Goal: Communication & Community: Answer question/provide support

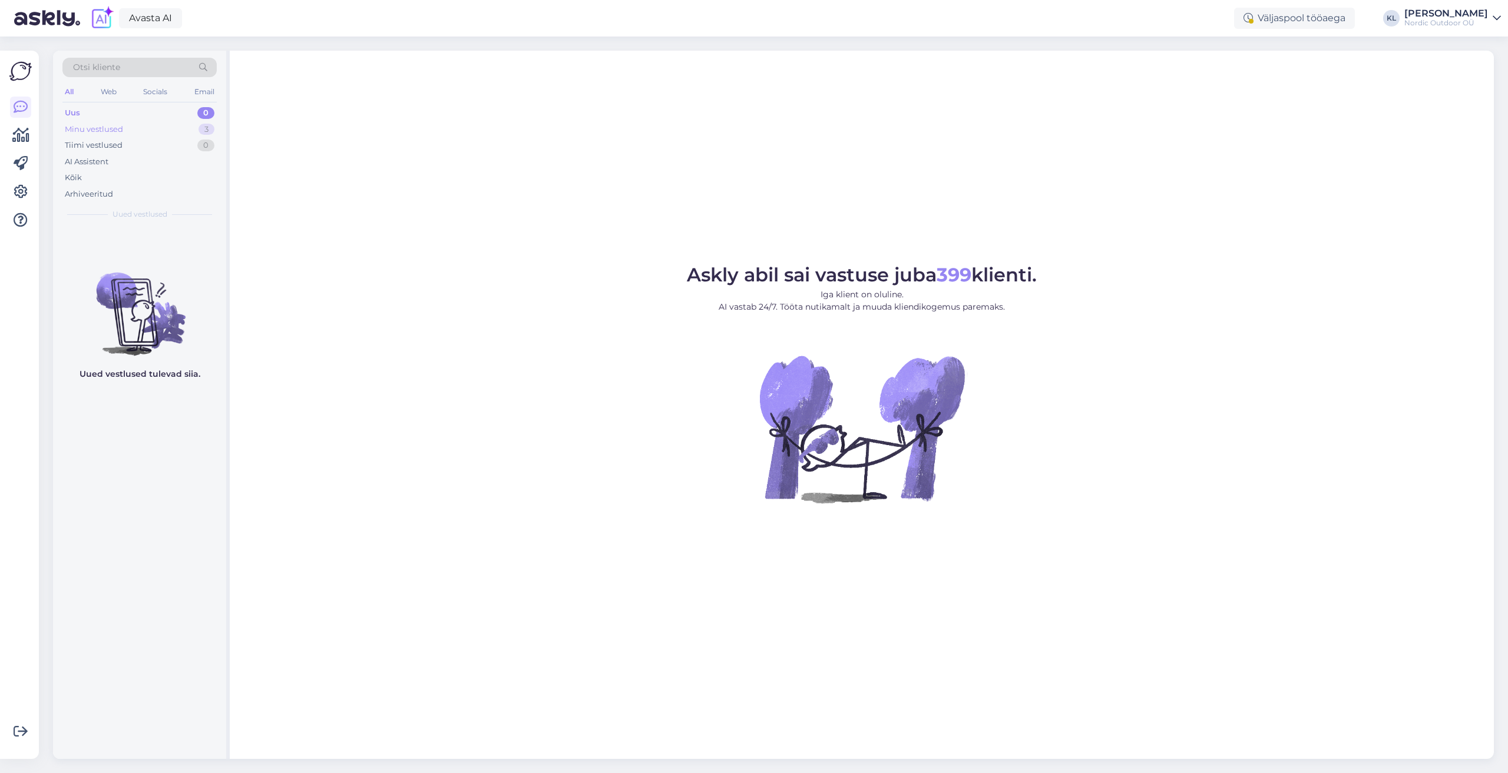
click at [75, 124] on div "Minu vestlused" at bounding box center [94, 130] width 58 height 12
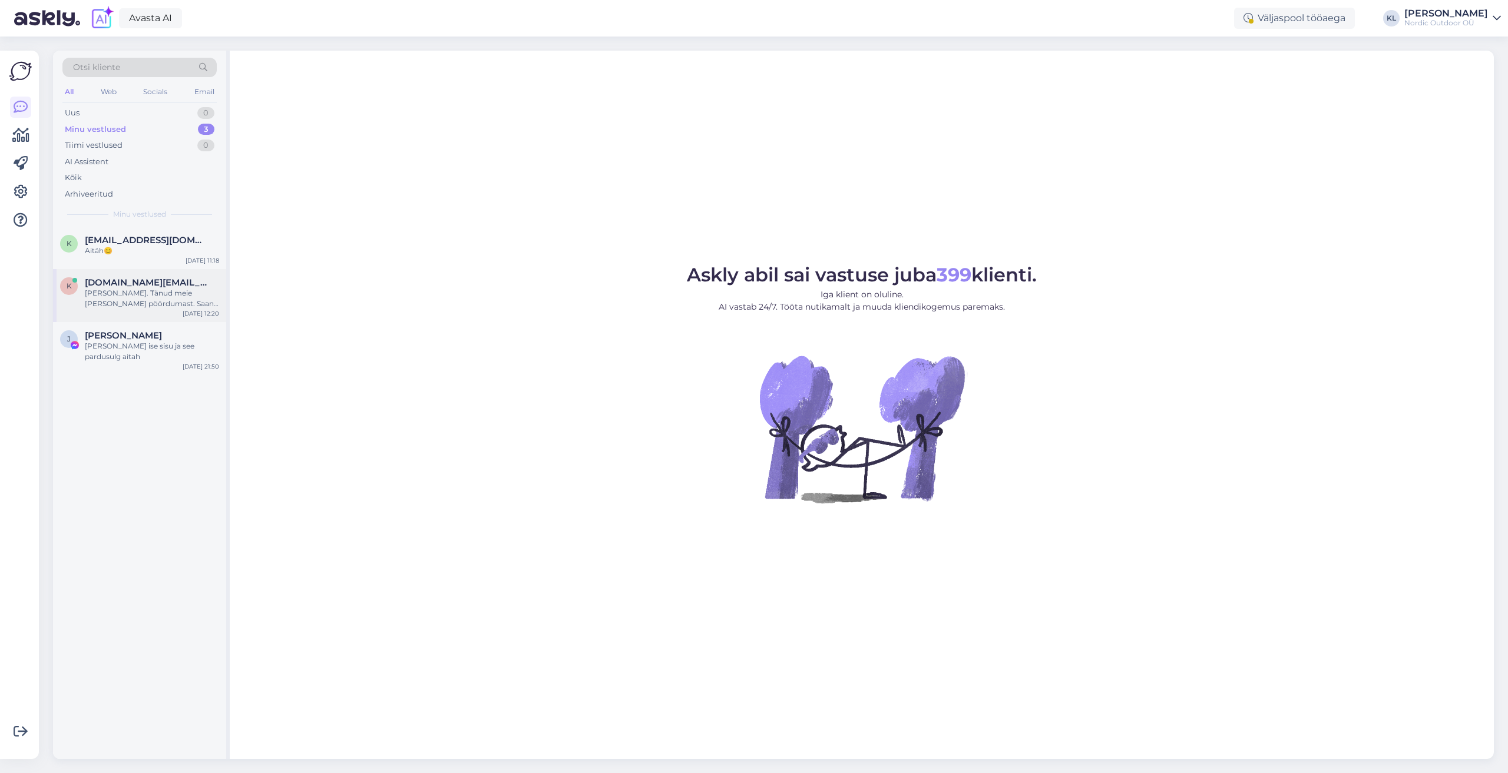
drag, startPoint x: 128, startPoint y: 243, endPoint x: 216, endPoint y: 309, distance: 109.9
click at [128, 243] on span "[EMAIL_ADDRESS][DOMAIN_NAME]" at bounding box center [146, 240] width 123 height 11
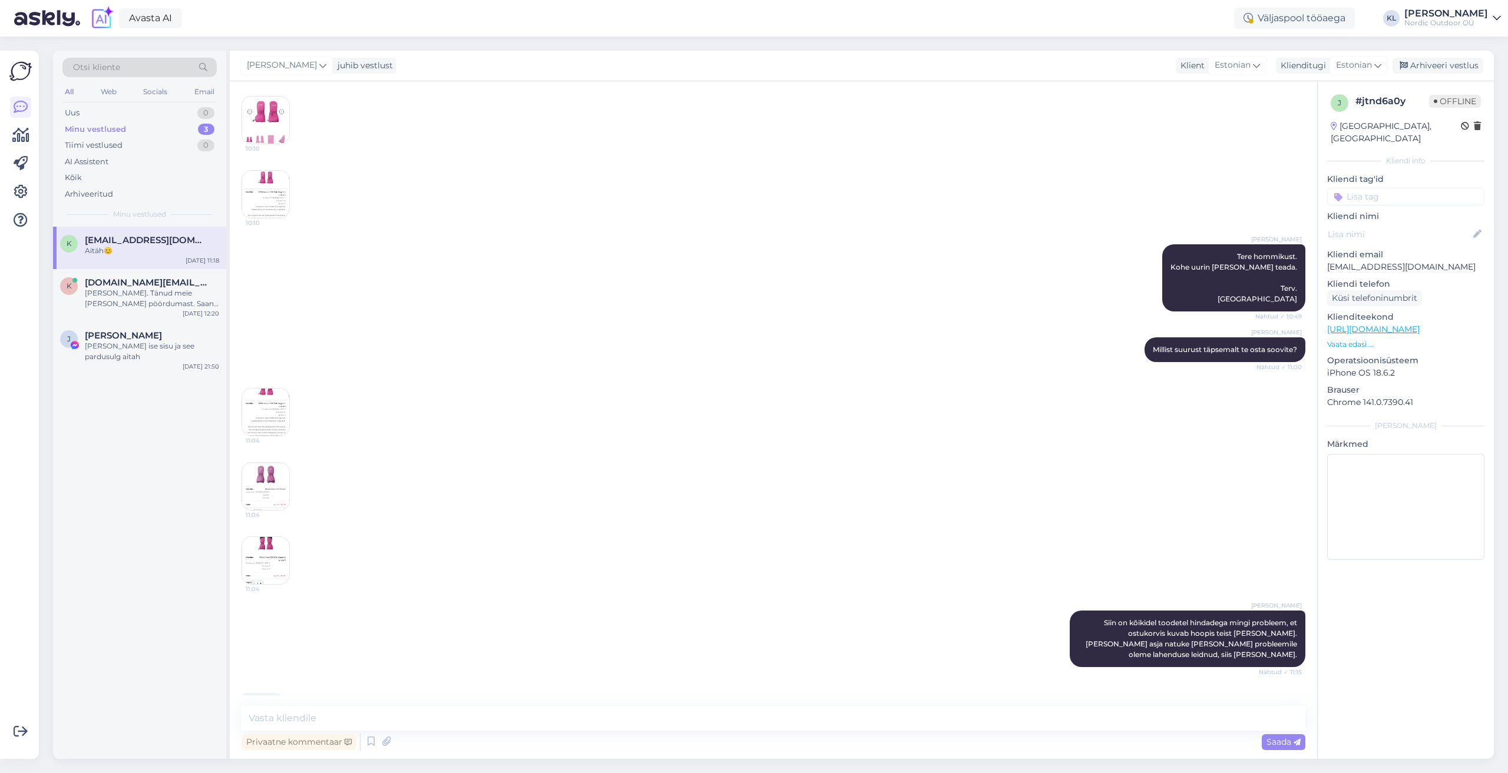
scroll to position [217, 0]
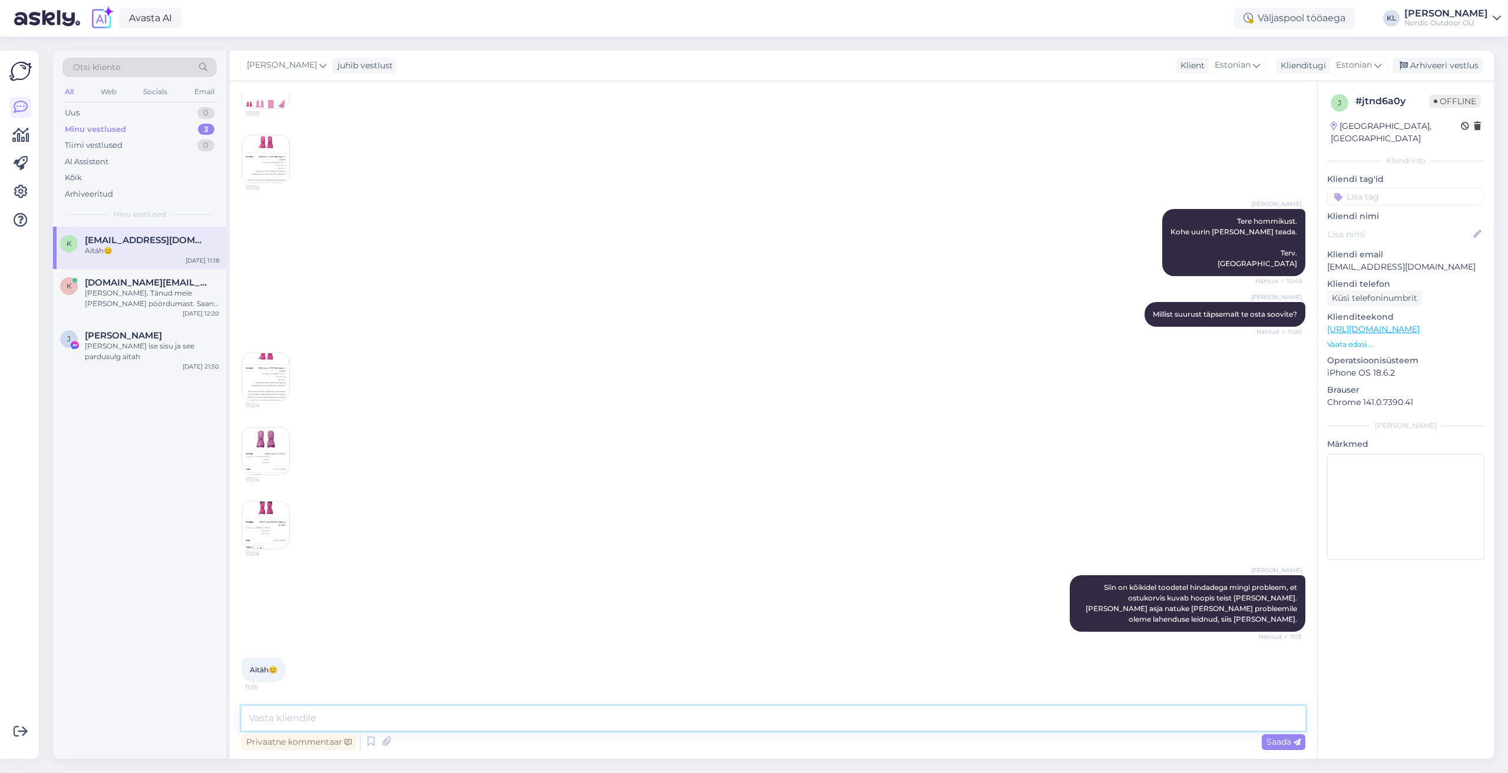
click at [284, 717] on textarea at bounding box center [773, 718] width 1064 height 25
type textarea "Ü"
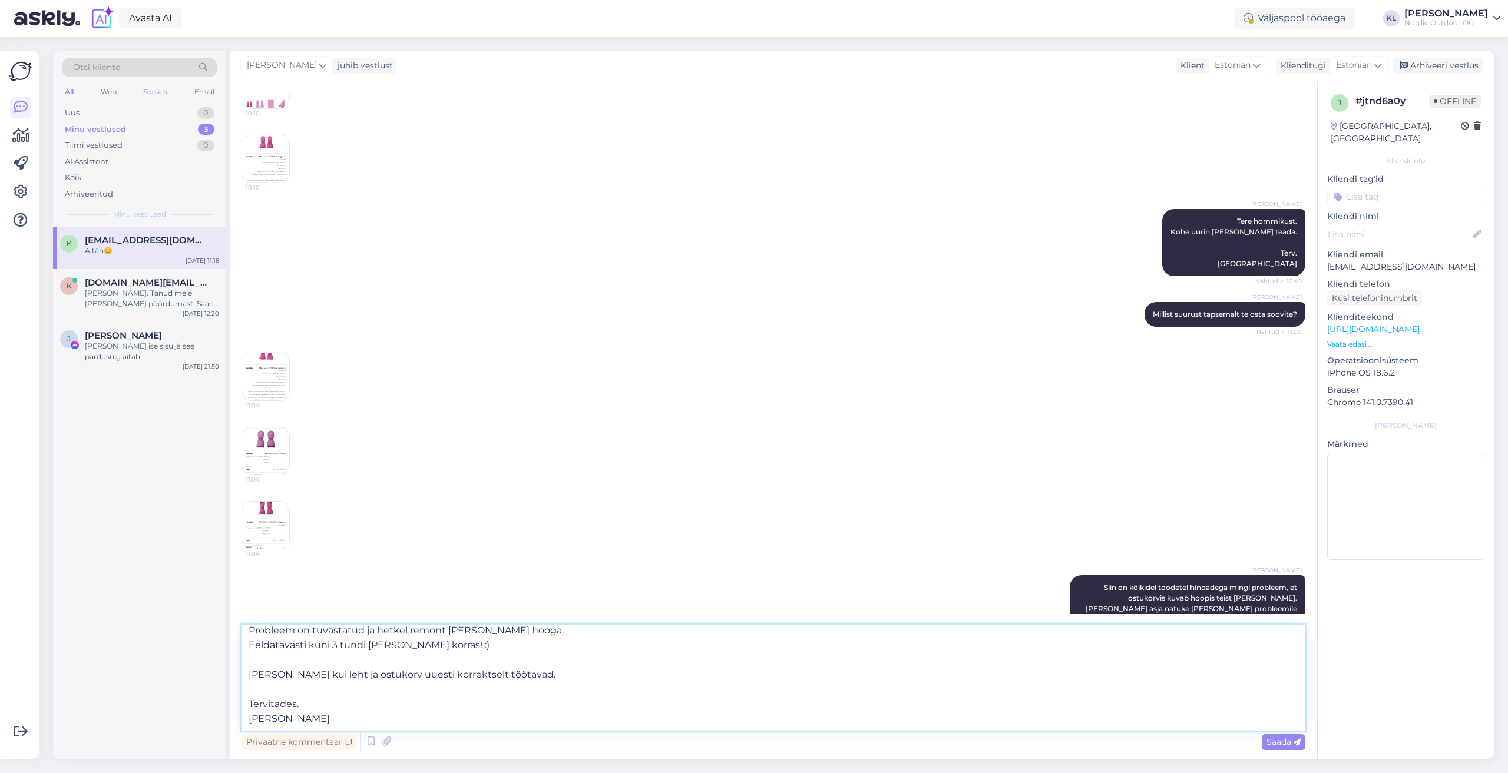
scroll to position [0, 0]
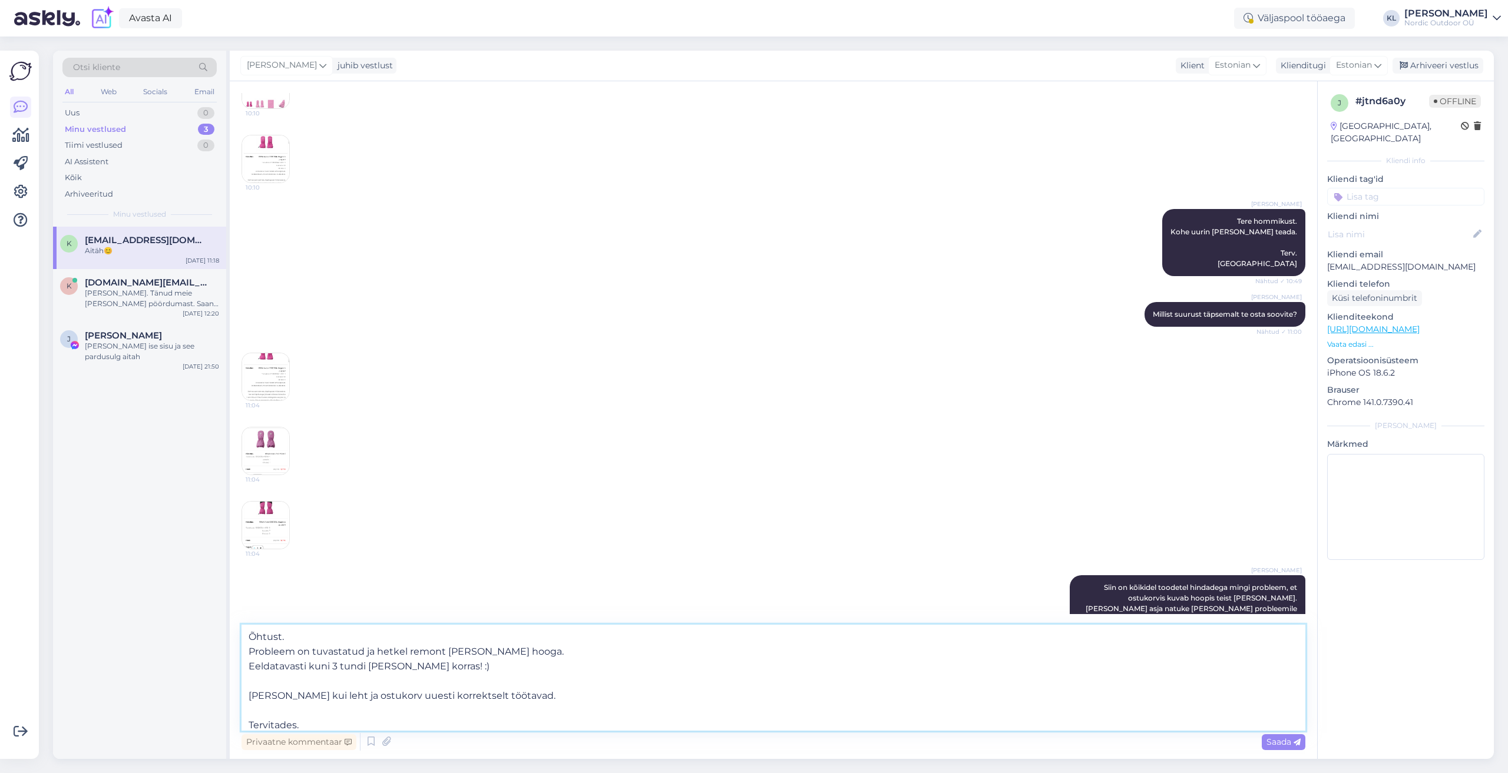
drag, startPoint x: 346, startPoint y: 713, endPoint x: 197, endPoint y: 614, distance: 178.1
click at [197, 614] on div "Otsi kliente All Web Socials Email Uus 0 Minu vestlused 3 Tiimi vestlused 0 AI …" at bounding box center [773, 405] width 1441 height 709
click at [604, 729] on textarea "Õhtust. Probleem on tuvastatud ja hetkel remont [PERSON_NAME] hooga. Eeldatavas…" at bounding box center [773, 678] width 1064 height 106
type textarea "Õhtust. Probleem on tuvastatud ja hetkel remont [PERSON_NAME] hooga. Eeldatavas…"
click at [1291, 740] on span "Saada" at bounding box center [1283, 742] width 34 height 11
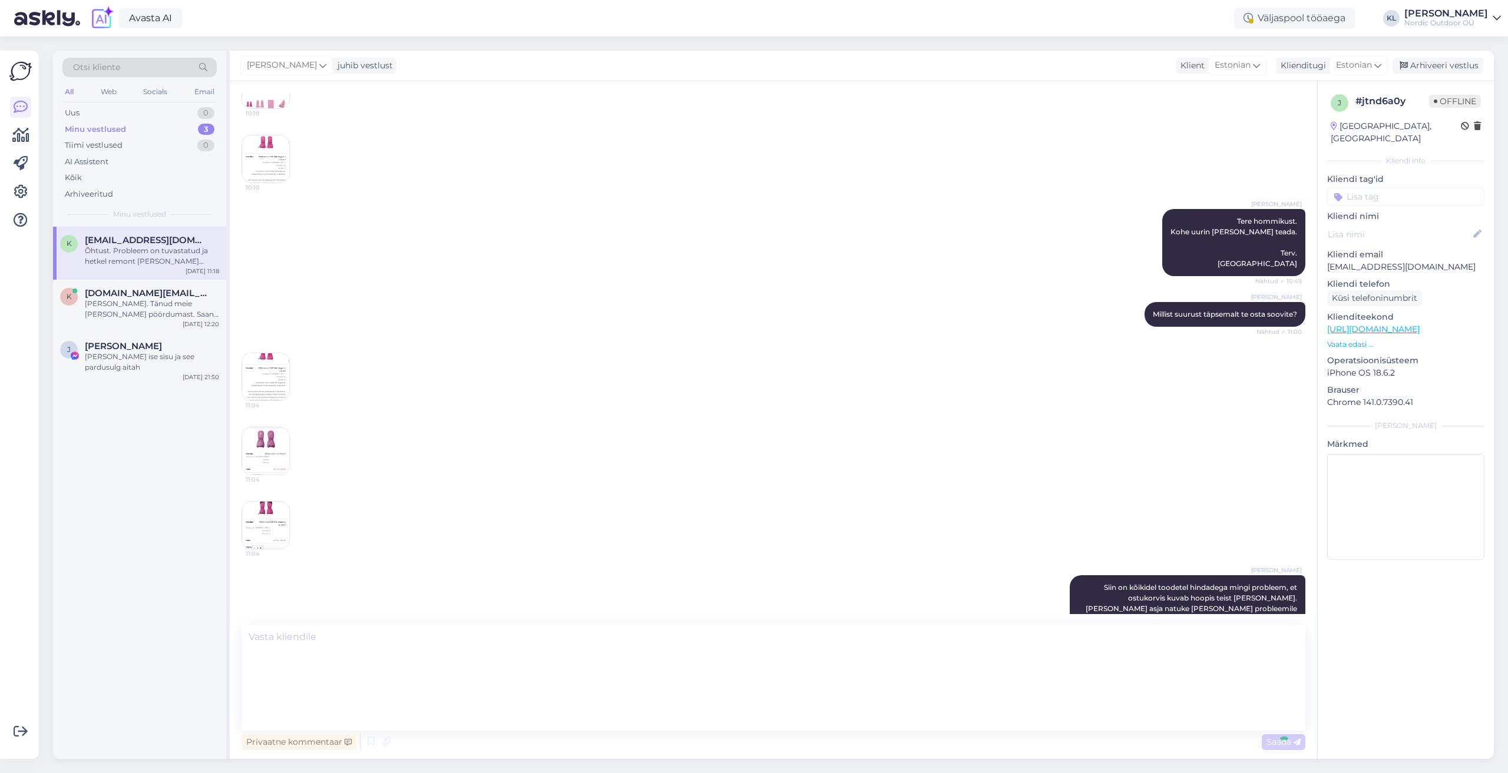
scroll to position [353, 0]
